Goal: Task Accomplishment & Management: Use online tool/utility

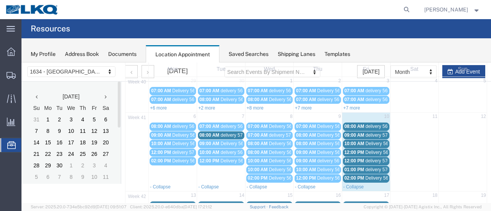
scroll to position [38, 0]
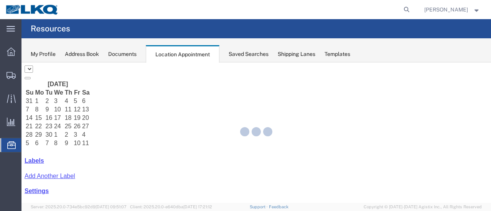
select select "28712"
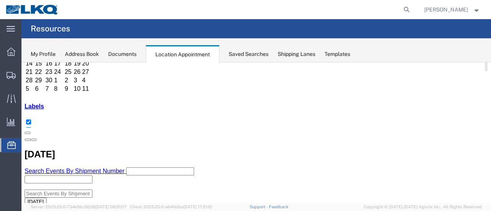
scroll to position [38, 0]
